Goal: Task Accomplishment & Management: Complete application form

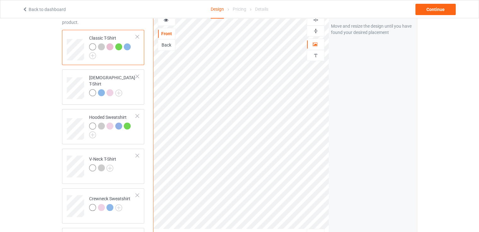
scroll to position [94, 0]
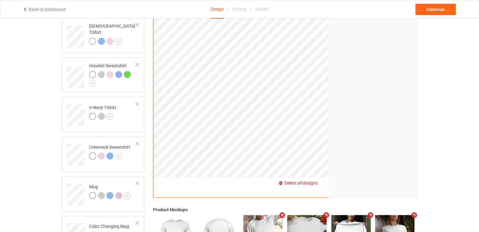
click at [309, 183] on span "Delete all designs" at bounding box center [300, 183] width 33 height 5
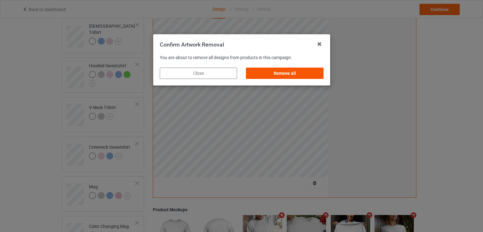
click at [310, 72] on div "Remove all" at bounding box center [284, 73] width 77 height 11
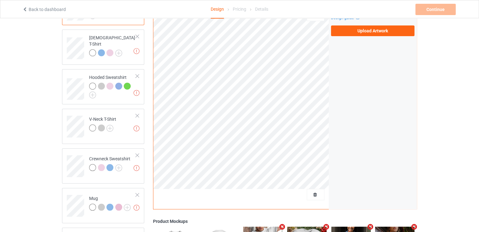
scroll to position [63, 0]
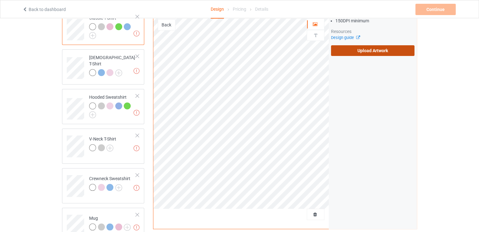
click at [355, 52] on label "Upload Artwork" at bounding box center [372, 50] width 83 height 11
click at [0, 0] on input "Upload Artwork" at bounding box center [0, 0] width 0 height 0
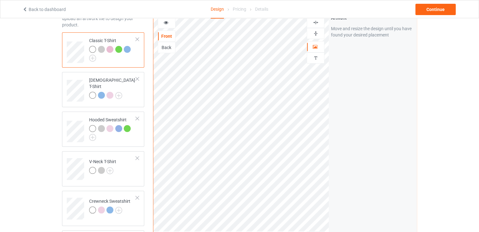
scroll to position [31, 0]
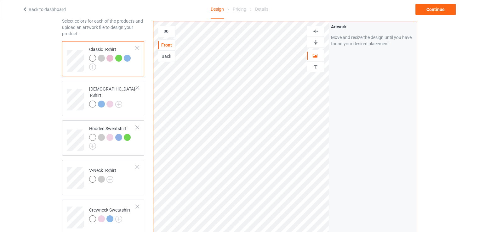
click at [317, 32] on img at bounding box center [316, 31] width 6 height 6
click at [315, 42] on img at bounding box center [316, 42] width 6 height 6
click at [422, 9] on div "Continue" at bounding box center [435, 9] width 40 height 11
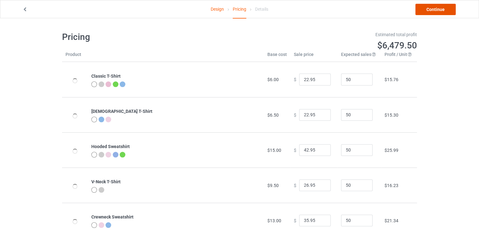
click at [440, 6] on link "Continue" at bounding box center [435, 9] width 40 height 11
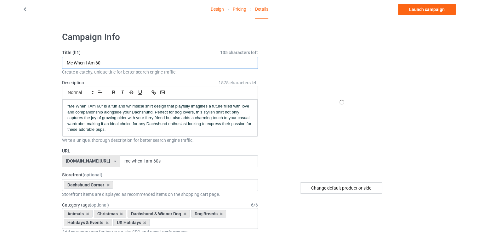
click at [118, 61] on input "Me When I Am 60" at bounding box center [160, 63] width 196 height 12
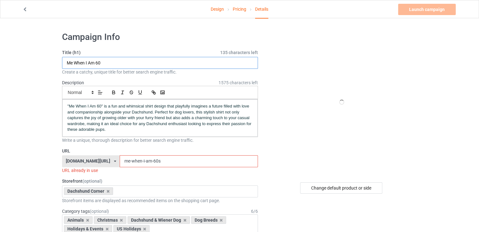
paste input "Love That Stays Is Love That Listens"
type input "Love That Stays Is Love That Listens"
click at [216, 157] on input "me-when-i-am-60s" at bounding box center [189, 161] width 138 height 12
paste input "love-that-stays-is-love-that-listen"
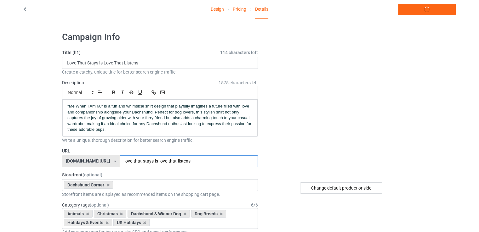
type input "love-that-stays-is-love-that-listens"
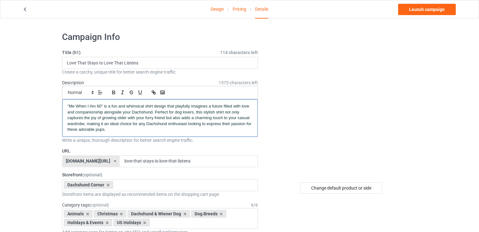
click at [92, 113] on span ""Me When I Am 60" is a fun and whimsical shirt design that playfully imagines a…" at bounding box center [159, 118] width 185 height 28
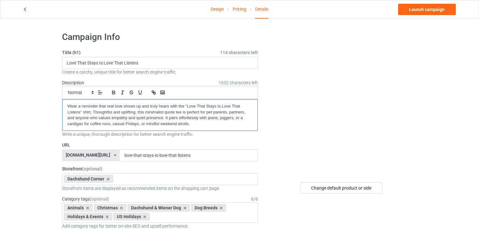
click at [187, 105] on p "Wear a reminder that real love shows up and truly hears with the “Love That Sta…" at bounding box center [159, 115] width 185 height 23
click at [80, 113] on p "Wear a reminder that real love shows up and truly hears with the “Love That Sta…" at bounding box center [159, 115] width 185 height 23
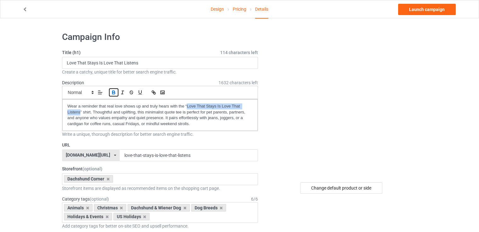
click at [112, 94] on icon "button" at bounding box center [114, 93] width 6 height 6
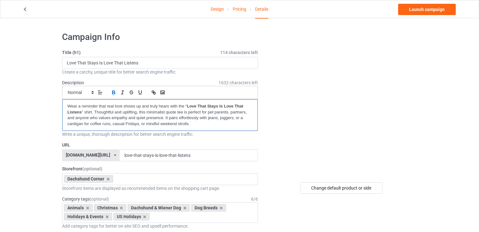
click at [193, 123] on p "Wear a reminder that real love shows up and truly hears with the “ Love That St…" at bounding box center [159, 115] width 185 height 23
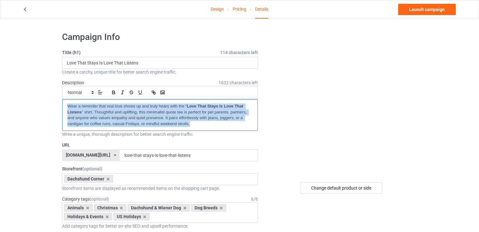
copy p "Wear a reminder that real love shows up and truly hears with the “ Love That St…"
click at [432, 12] on link "Launch campaign" at bounding box center [427, 9] width 58 height 11
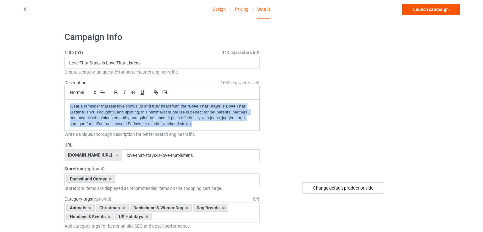
click at [432, 18] on body "Design Pricing Details Launch campaign Campaign Info Title (h1) 114 characters …" at bounding box center [241, 134] width 483 height 232
